Goal: Task Accomplishment & Management: Use online tool/utility

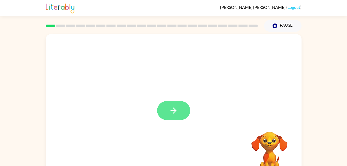
click at [172, 114] on icon "button" at bounding box center [173, 110] width 9 height 9
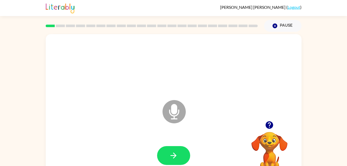
click at [170, 111] on icon at bounding box center [173, 111] width 23 height 23
click at [179, 108] on icon at bounding box center [173, 111] width 23 height 23
click at [177, 109] on icon at bounding box center [173, 111] width 23 height 23
click at [269, 143] on video "Your browser must support playing .mp4 files to use Literably. Please try using…" at bounding box center [269, 150] width 52 height 52
click at [182, 150] on button "button" at bounding box center [173, 155] width 33 height 19
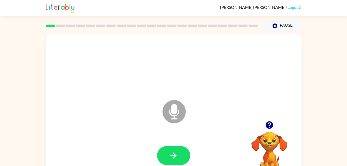
click at [177, 109] on icon "Microphone The Microphone is here when it is your turn to talk" at bounding box center [199, 118] width 77 height 39
click at [270, 150] on video "Your browser must support playing .mp4 files to use Literably. Please try using…" at bounding box center [269, 150] width 52 height 52
click at [271, 148] on video "Your browser must support playing .mp4 files to use Literably. Please try using…" at bounding box center [269, 150] width 52 height 52
click at [267, 125] on icon "button" at bounding box center [268, 124] width 7 height 7
click at [271, 142] on video "Your browser must support playing .mp4 files to use Literably. Please try using…" at bounding box center [269, 150] width 52 height 52
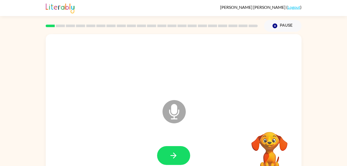
click at [179, 112] on icon at bounding box center [173, 111] width 23 height 23
click at [175, 114] on icon at bounding box center [173, 111] width 23 height 23
click at [182, 115] on icon at bounding box center [173, 111] width 23 height 23
click at [178, 116] on icon at bounding box center [173, 111] width 23 height 23
click at [178, 117] on icon at bounding box center [173, 111] width 23 height 23
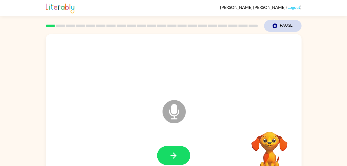
click at [275, 29] on icon "Pause" at bounding box center [275, 26] width 6 height 6
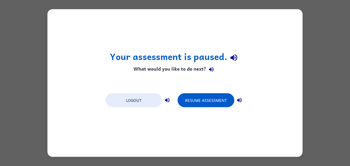
click at [279, 44] on div "Your assessment is paused. What would you like to do next? Logout Resume Assess…" at bounding box center [174, 82] width 255 height 147
click at [132, 100] on button "Logout" at bounding box center [134, 100] width 57 height 14
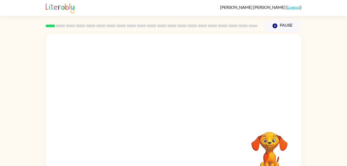
click at [270, 146] on video "Your browser must support playing .mp4 files to use Literably. Please try using…" at bounding box center [269, 150] width 52 height 52
click at [267, 147] on video "Your browser must support playing .mp4 files to use Literably. Please try using…" at bounding box center [269, 150] width 52 height 52
click at [172, 111] on div at bounding box center [173, 110] width 33 height 19
click at [173, 116] on button "button" at bounding box center [173, 110] width 33 height 19
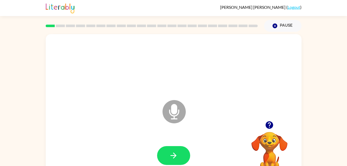
click at [172, 114] on icon at bounding box center [173, 111] width 23 height 23
click at [171, 108] on icon "Microphone The Microphone is here when it is your turn to talk" at bounding box center [199, 118] width 77 height 39
click at [176, 111] on icon "Microphone The Microphone is here when it is your turn to talk" at bounding box center [199, 118] width 77 height 39
click at [170, 105] on icon at bounding box center [173, 111] width 23 height 23
click at [170, 116] on icon at bounding box center [173, 111] width 23 height 23
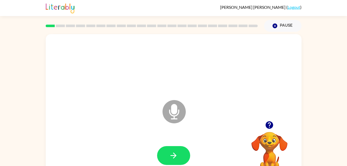
click at [178, 111] on icon "Microphone The Microphone is here when it is your turn to talk" at bounding box center [199, 118] width 77 height 39
click at [176, 111] on icon "Microphone The Microphone is here when it is your turn to talk" at bounding box center [199, 118] width 77 height 39
click at [179, 112] on icon at bounding box center [173, 111] width 23 height 23
click at [176, 112] on icon "Microphone The Microphone is here when it is your turn to talk" at bounding box center [199, 118] width 77 height 39
